Goal: Task Accomplishment & Management: Manage account settings

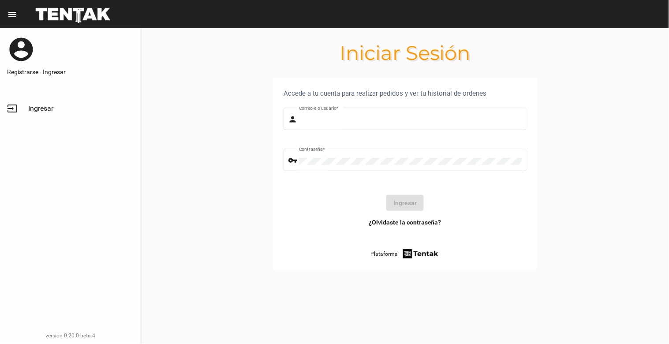
type input "natalialabancz@hotmail.com"
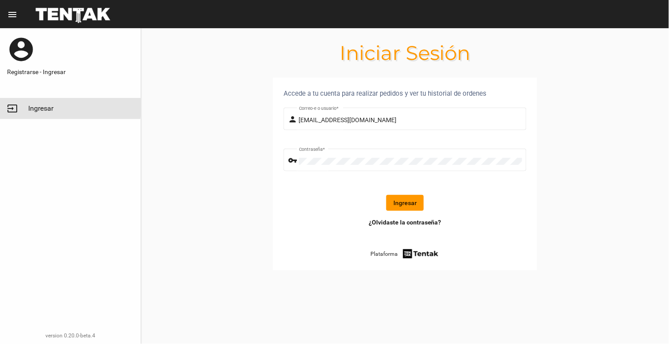
click at [39, 108] on span "Ingresar" at bounding box center [40, 108] width 25 height 9
click at [403, 209] on button "Ingresar" at bounding box center [406, 203] width 38 height 16
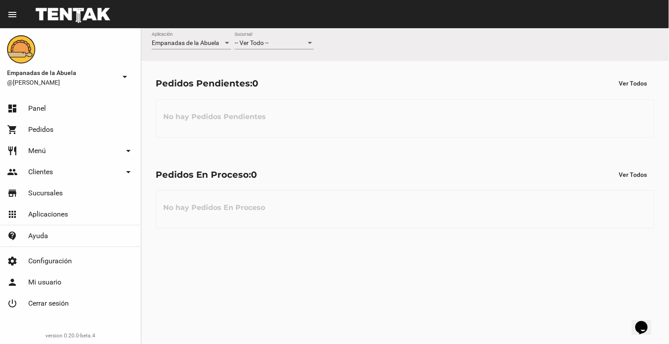
click at [269, 46] on div "-- Ver Todo --" at bounding box center [270, 43] width 71 height 7
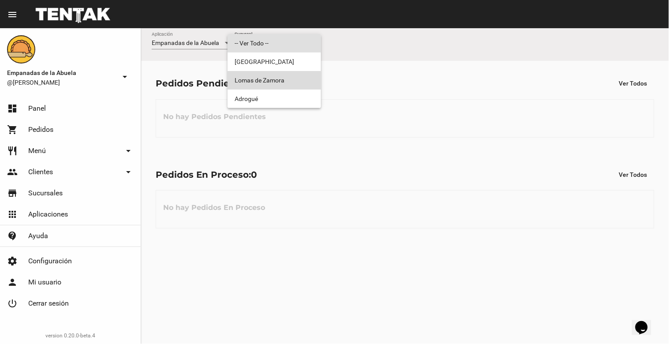
click at [265, 81] on span "Lomas de Zamora" at bounding box center [274, 80] width 79 height 19
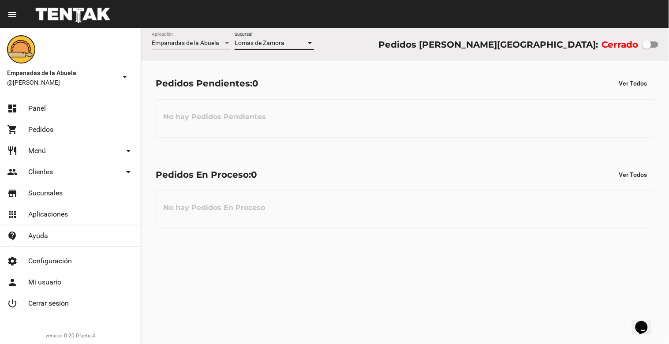
click at [650, 46] on div at bounding box center [647, 44] width 9 height 9
click at [647, 48] on input "checkbox" at bounding box center [647, 48] width 0 height 0
checkbox input "true"
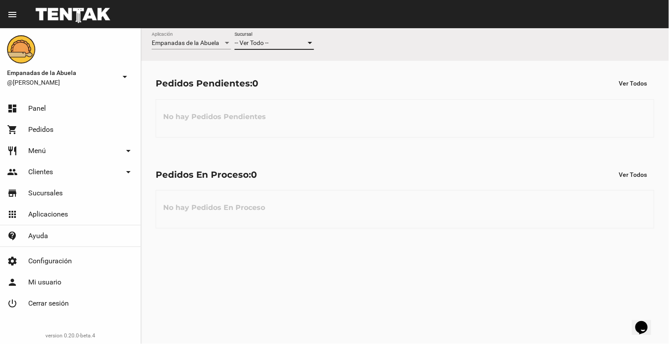
click at [292, 44] on div "-- Ver Todo --" at bounding box center [270, 43] width 71 height 7
click at [283, 77] on span "Lomas de Zamora" at bounding box center [274, 80] width 79 height 19
